Goal: Task Accomplishment & Management: Manage account settings

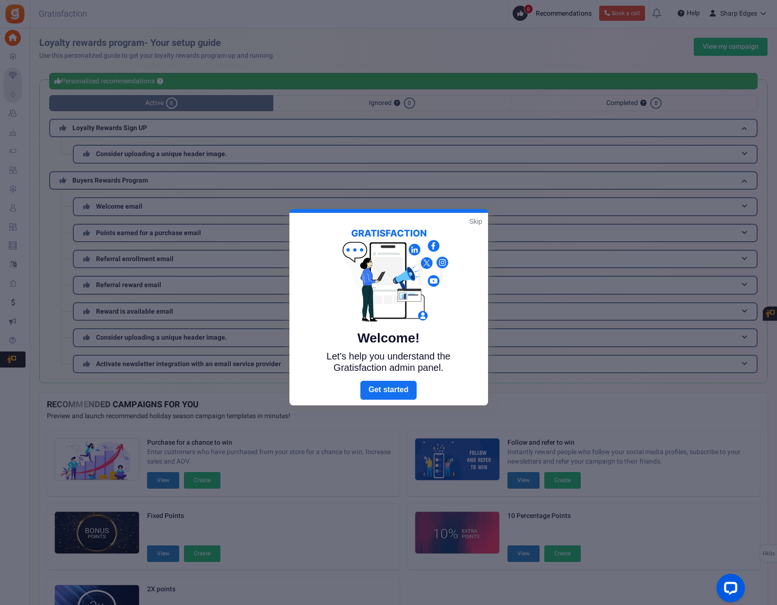
click at [482, 220] on div "Welcome! Let's help you understand the Gratisfaction admin panel." at bounding box center [388, 297] width 199 height 168
click at [474, 222] on link "Skip" at bounding box center [475, 221] width 13 height 9
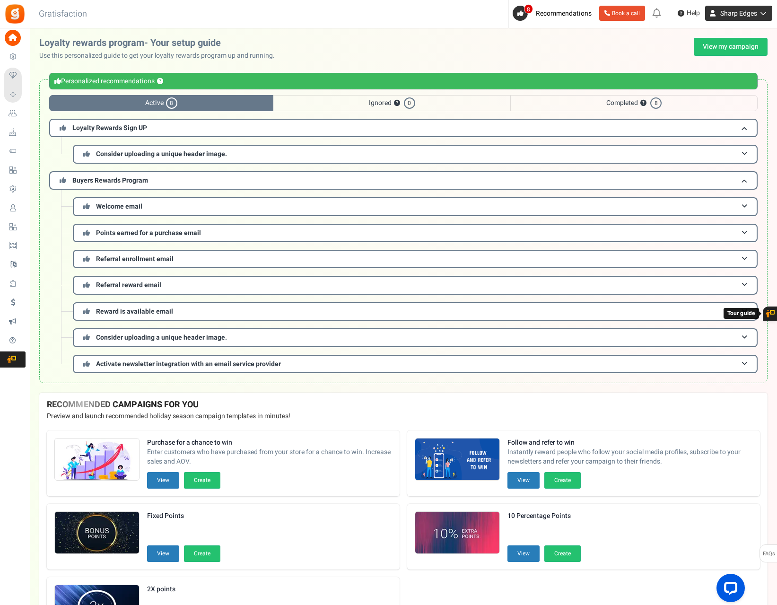
click at [759, 14] on icon at bounding box center [761, 13] width 9 height 7
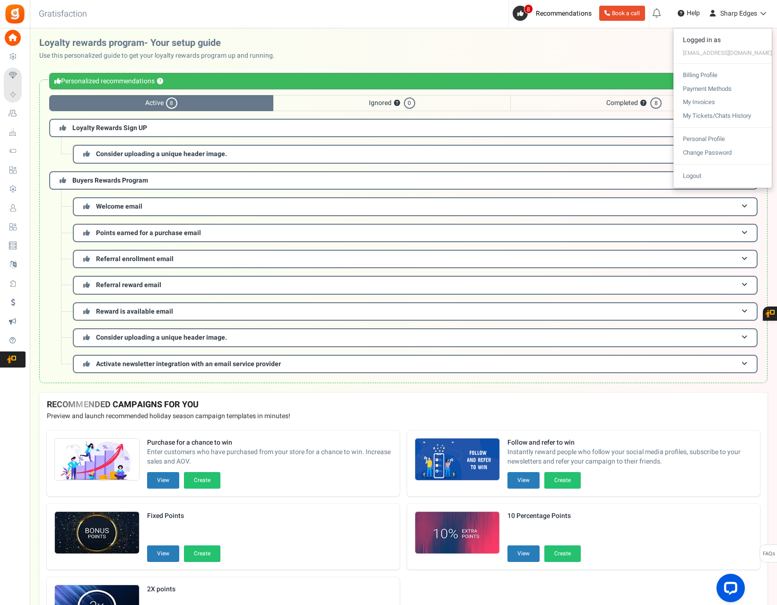
click at [718, 53] on div "[EMAIL_ADDRESS][DOMAIN_NAME]" at bounding box center [723, 52] width 98 height 11
click at [718, 53] on link "View my campaign" at bounding box center [731, 47] width 74 height 18
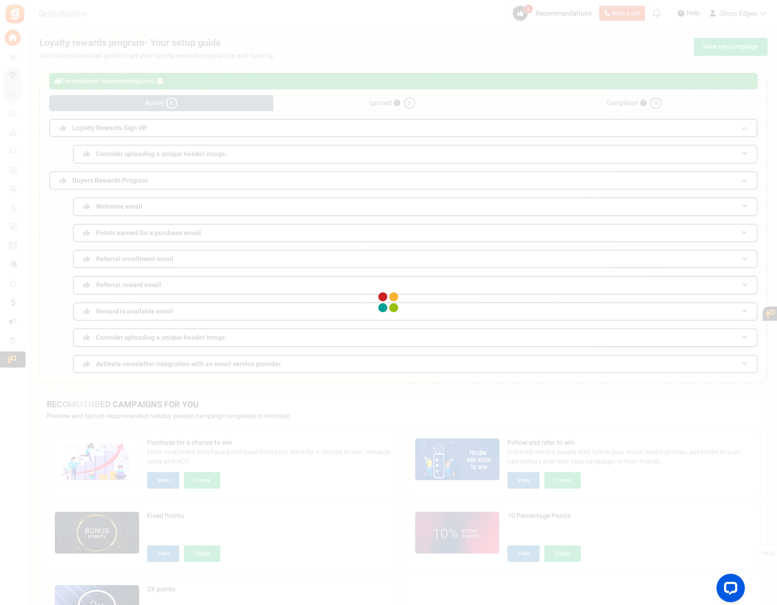
click at [718, 53] on div at bounding box center [388, 302] width 777 height 605
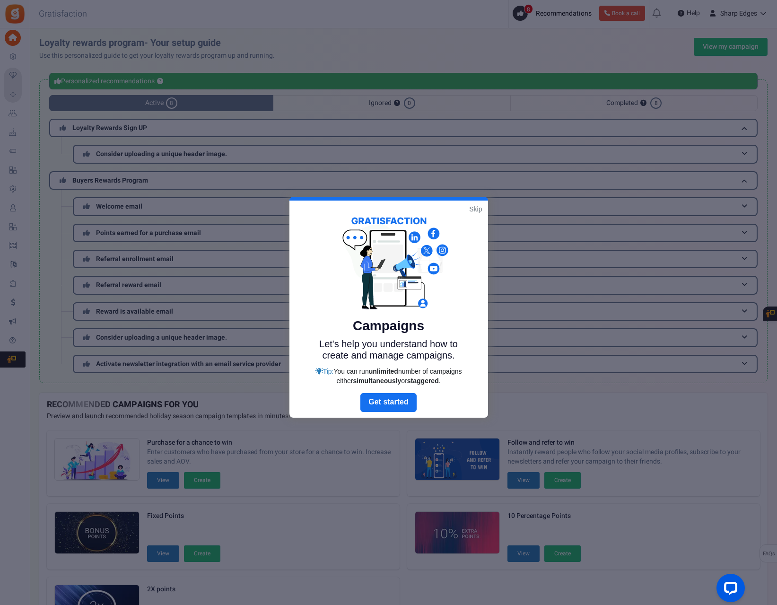
click at [755, 18] on div at bounding box center [388, 302] width 777 height 605
click at [478, 207] on link "Skip" at bounding box center [475, 208] width 13 height 9
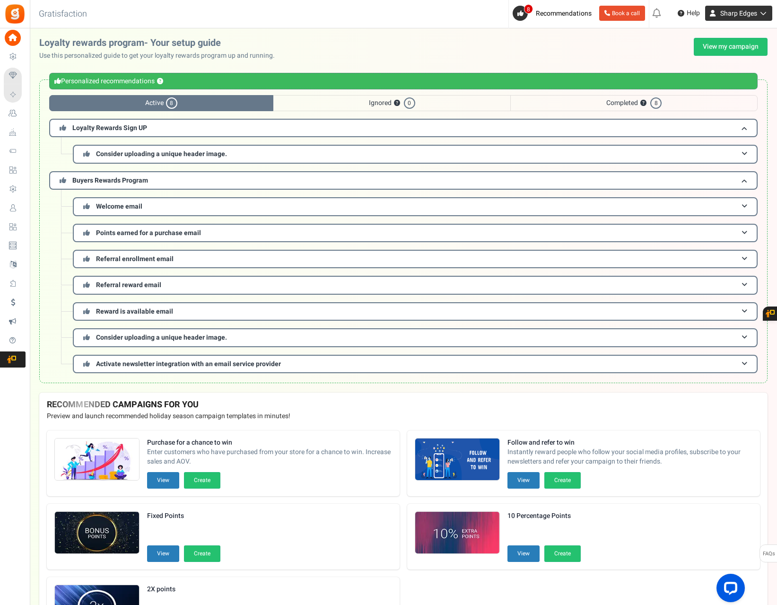
click at [756, 12] on span "Sharp Edges" at bounding box center [738, 14] width 37 height 10
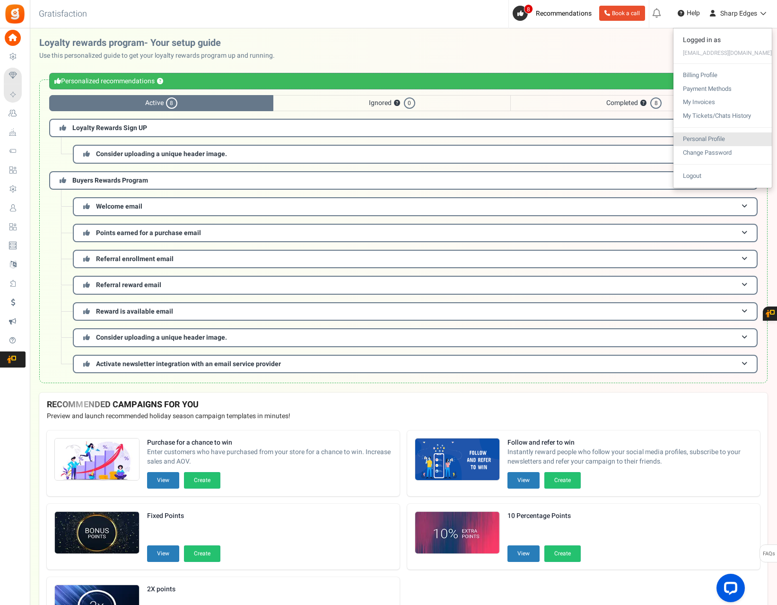
click at [704, 137] on link "Personal Profile" at bounding box center [723, 139] width 98 height 14
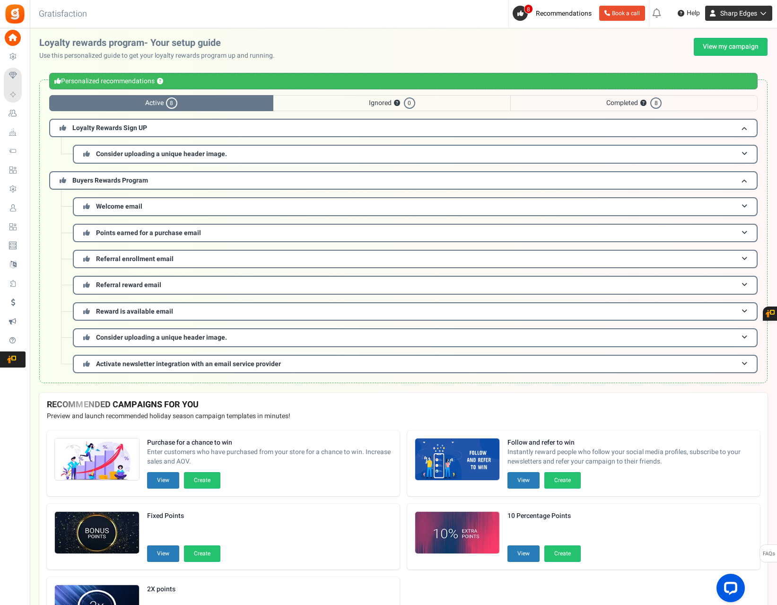
click at [753, 13] on span "Sharp Edges" at bounding box center [738, 14] width 37 height 10
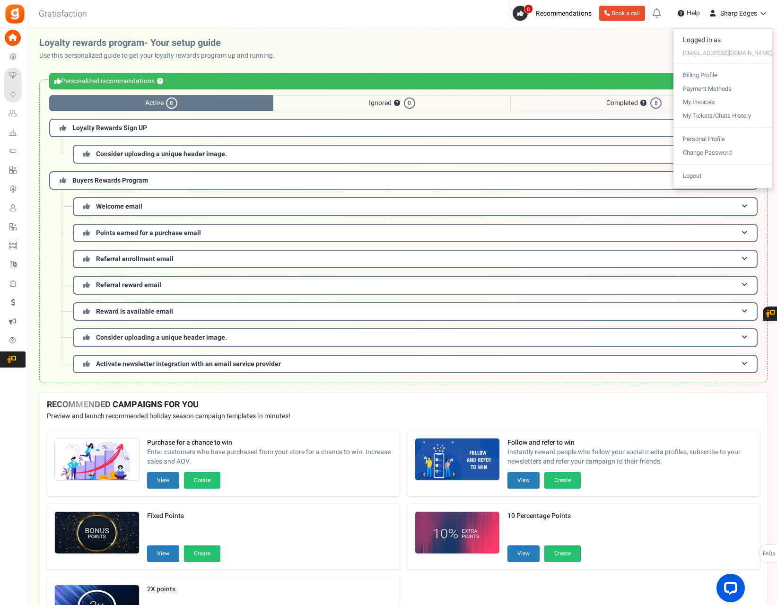
click at [709, 56] on div "[EMAIL_ADDRESS][DOMAIN_NAME]" at bounding box center [723, 52] width 98 height 11
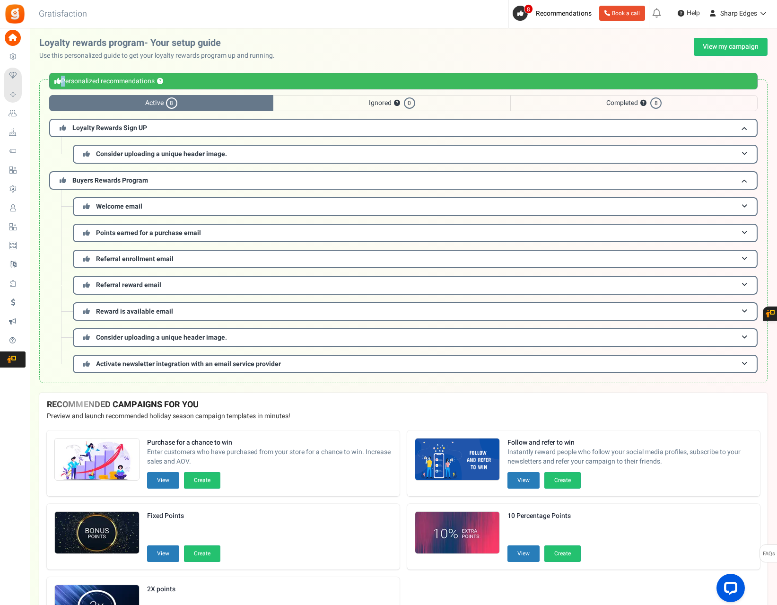
click at [709, 56] on div "Loyalty rewards program- Your setup guide Use this personalized guide to get yo…" at bounding box center [403, 49] width 728 height 23
click at [744, 11] on span "Sharp Edges" at bounding box center [738, 14] width 37 height 10
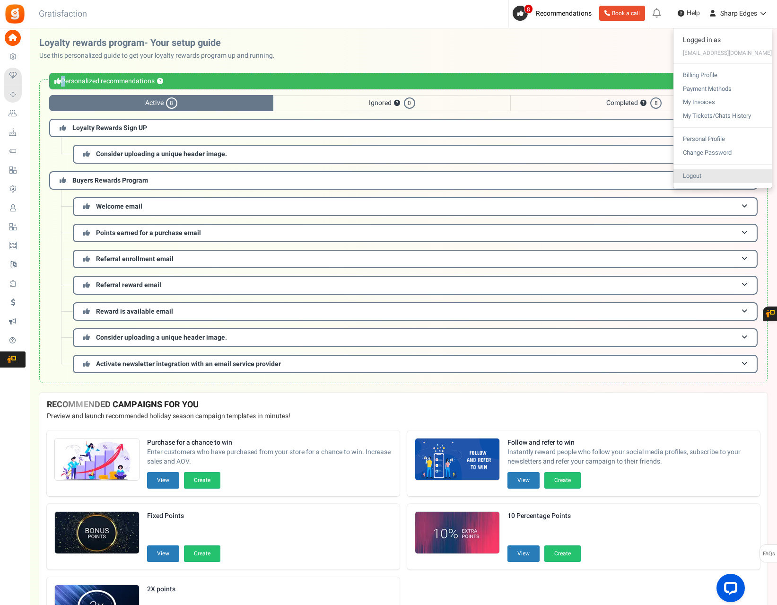
click at [699, 174] on link "Logout" at bounding box center [723, 176] width 98 height 14
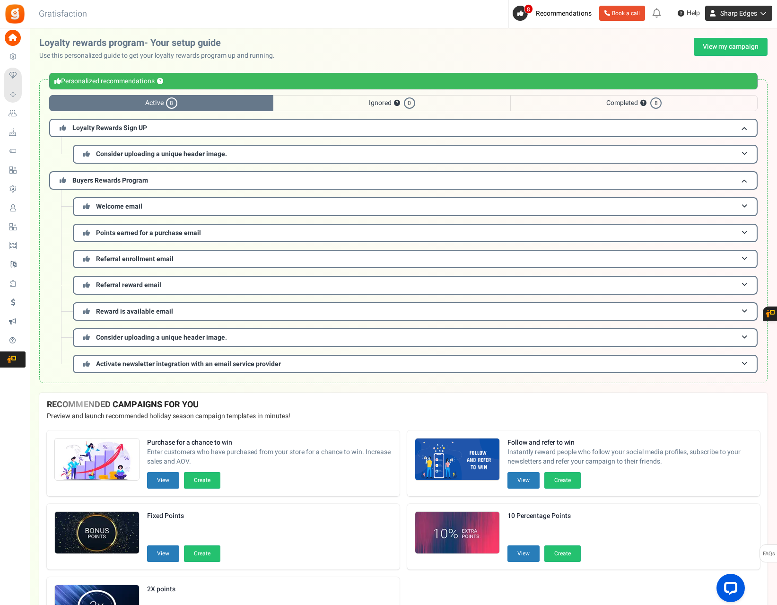
click at [743, 16] on span "Sharp Edges" at bounding box center [738, 14] width 37 height 10
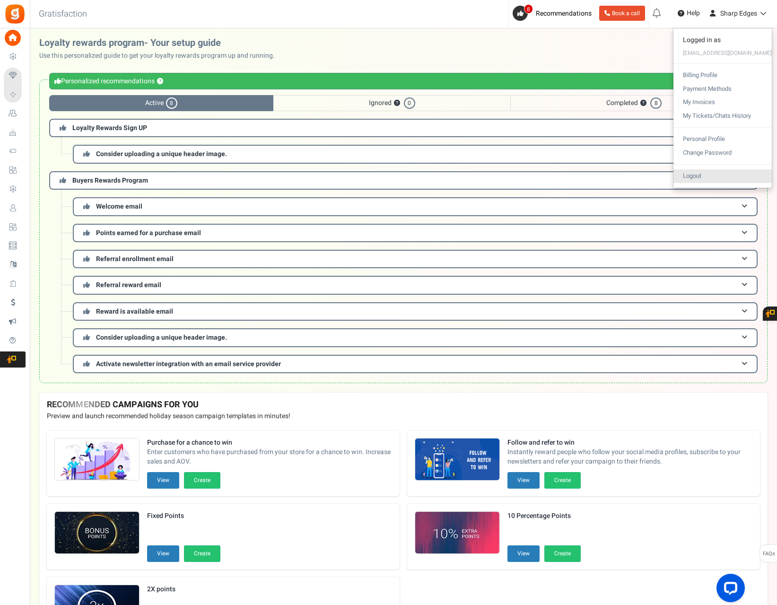
click at [719, 178] on link "Logout" at bounding box center [723, 176] width 98 height 14
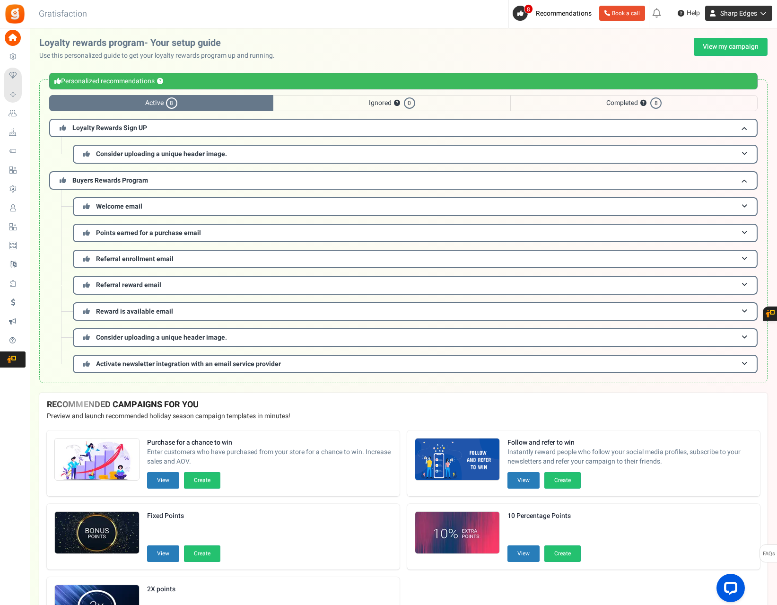
click at [752, 19] on link "Sharp Edges" at bounding box center [738, 13] width 67 height 15
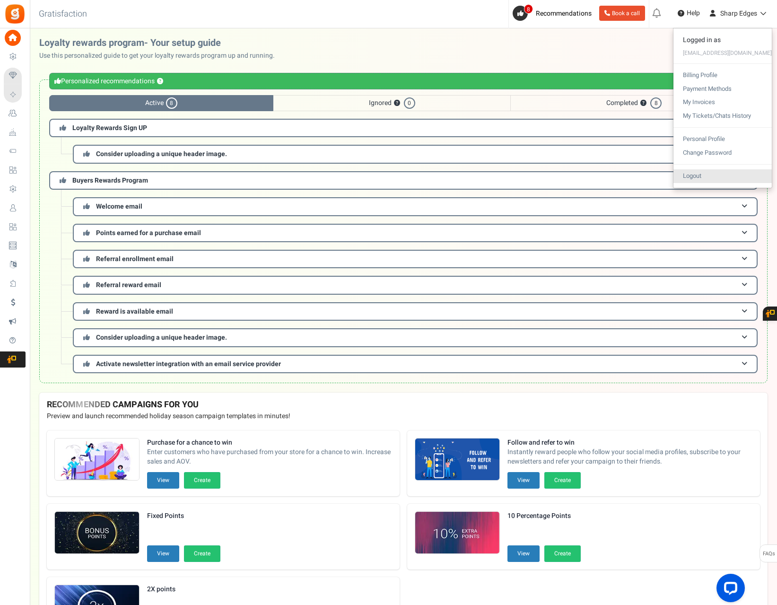
click at [705, 175] on link "Logout" at bounding box center [723, 176] width 98 height 14
